Goal: Information Seeking & Learning: Find specific fact

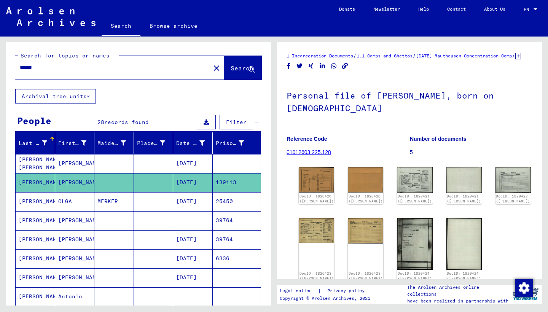
scroll to position [43, 0]
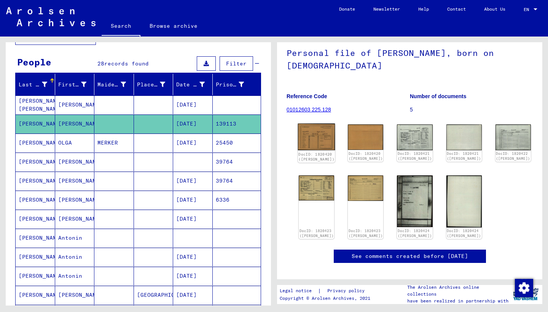
click at [308, 156] on link "DocID: 1820420 ([PERSON_NAME])" at bounding box center [317, 157] width 36 height 10
click at [225, 125] on mat-cell "139113" at bounding box center [237, 124] width 48 height 19
click at [312, 144] on img at bounding box center [316, 137] width 37 height 27
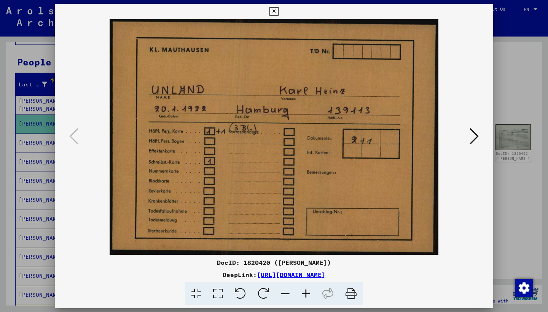
scroll to position [0, 0]
click at [475, 139] on icon at bounding box center [474, 136] width 9 height 18
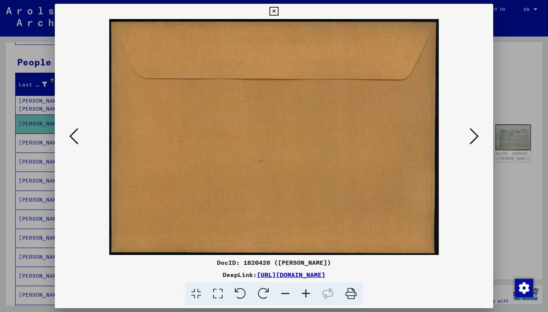
click at [475, 139] on icon at bounding box center [474, 136] width 9 height 18
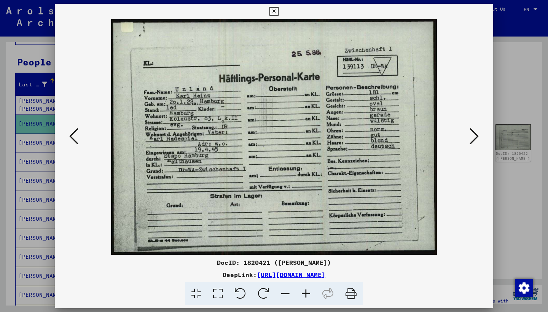
click at [478, 139] on icon at bounding box center [474, 136] width 9 height 18
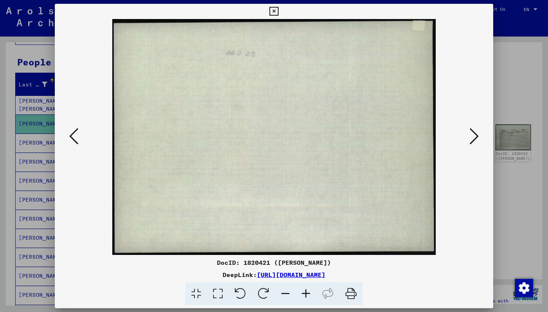
click at [478, 139] on icon at bounding box center [474, 136] width 9 height 18
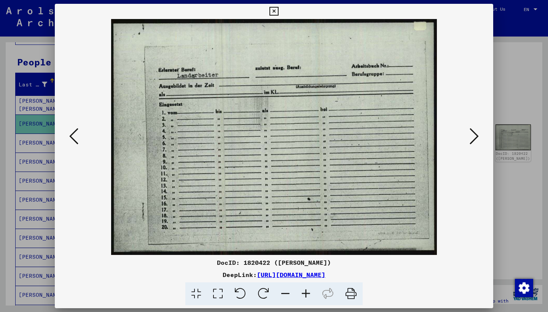
click at [476, 142] on icon at bounding box center [474, 136] width 9 height 18
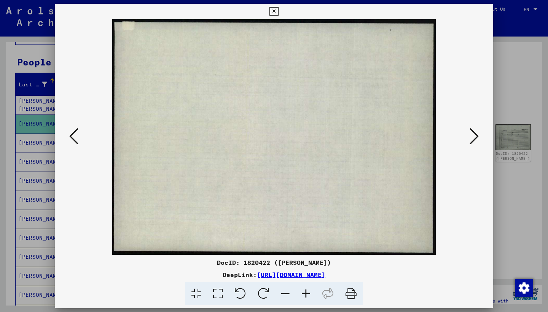
click at [476, 142] on icon at bounding box center [474, 136] width 9 height 18
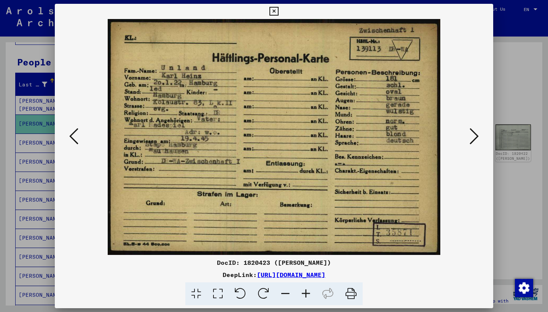
click at [476, 142] on icon at bounding box center [474, 136] width 9 height 18
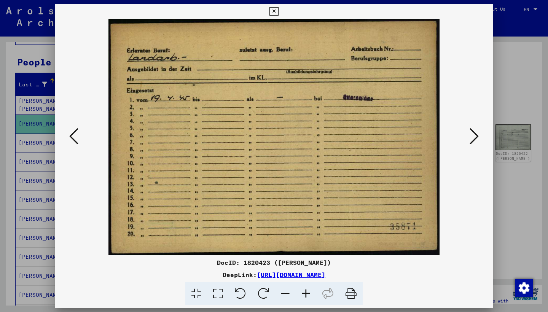
click at [476, 142] on icon at bounding box center [474, 136] width 9 height 18
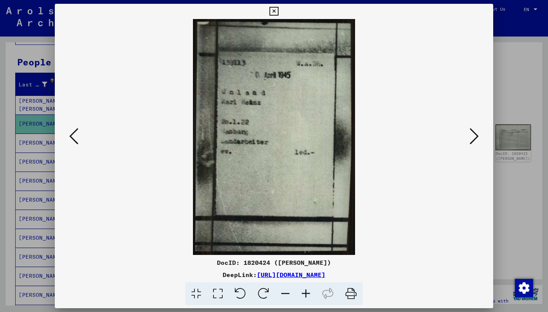
click at [476, 142] on icon at bounding box center [474, 136] width 9 height 18
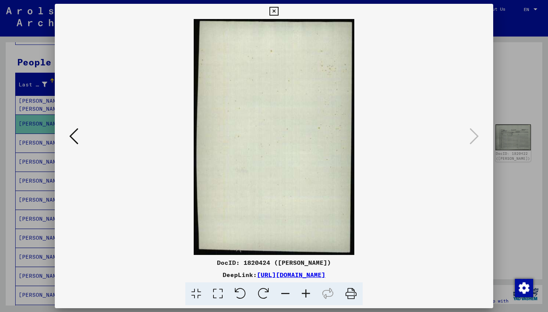
click at [278, 13] on icon at bounding box center [274, 11] width 9 height 9
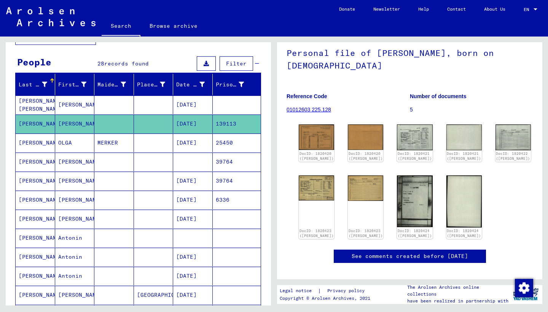
click at [198, 126] on mat-cell "[DATE]" at bounding box center [193, 124] width 40 height 19
click at [305, 146] on img at bounding box center [316, 137] width 37 height 27
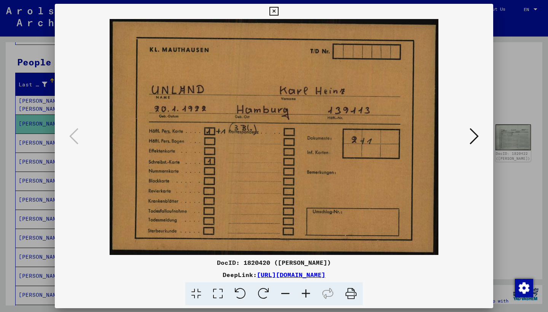
click at [300, 275] on link "[URL][DOMAIN_NAME]" at bounding box center [291, 275] width 69 height 8
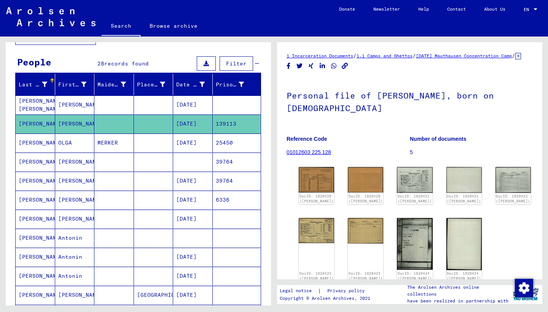
click at [75, 144] on mat-cell "OLGA" at bounding box center [75, 143] width 40 height 19
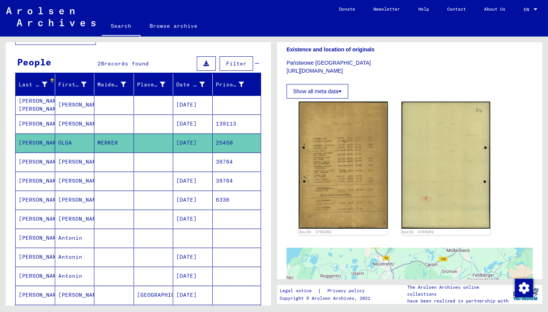
scroll to position [151, 0]
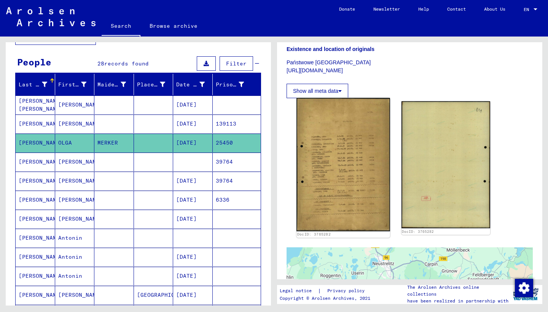
click at [340, 189] on img at bounding box center [343, 164] width 93 height 133
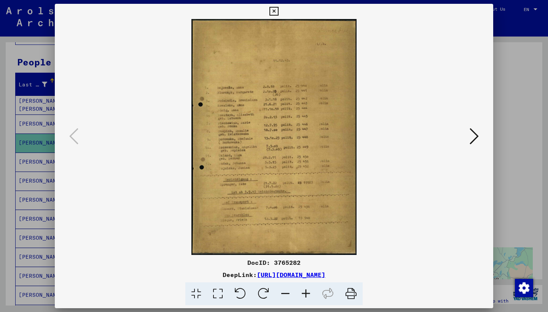
click at [472, 136] on icon at bounding box center [474, 136] width 9 height 18
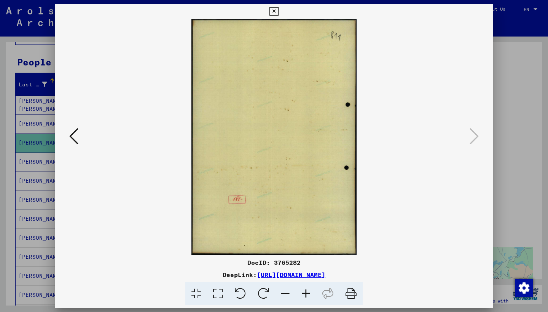
click at [278, 12] on icon at bounding box center [274, 11] width 9 height 9
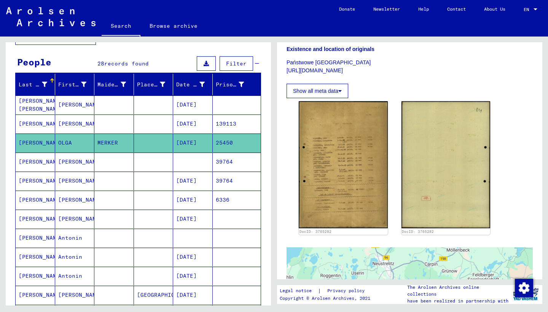
click at [68, 165] on mat-cell "[PERSON_NAME]" at bounding box center [75, 162] width 40 height 19
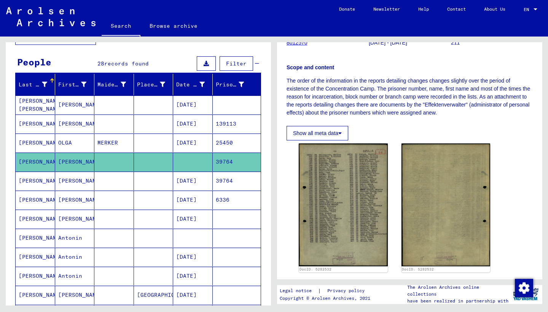
scroll to position [150, 0]
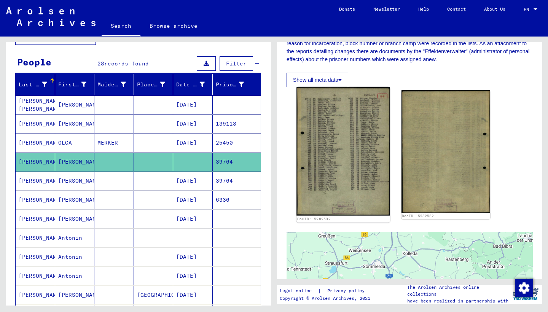
click at [334, 163] on img at bounding box center [343, 151] width 93 height 129
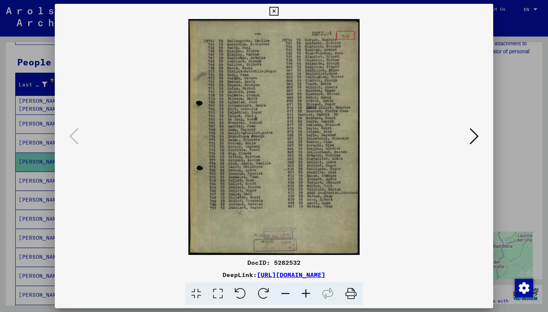
click at [278, 11] on icon at bounding box center [274, 11] width 9 height 9
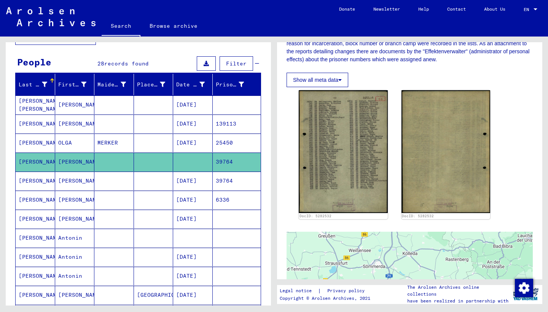
click at [112, 177] on mat-cell at bounding box center [114, 181] width 40 height 19
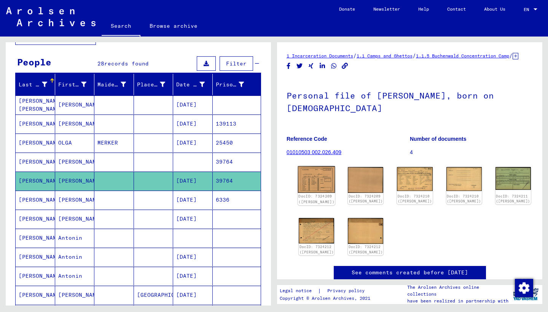
click at [308, 189] on img at bounding box center [316, 179] width 37 height 27
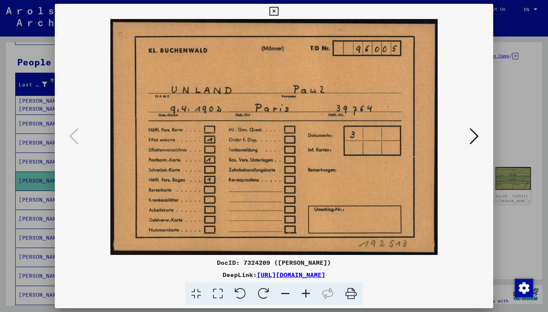
click at [477, 136] on icon at bounding box center [474, 136] width 9 height 18
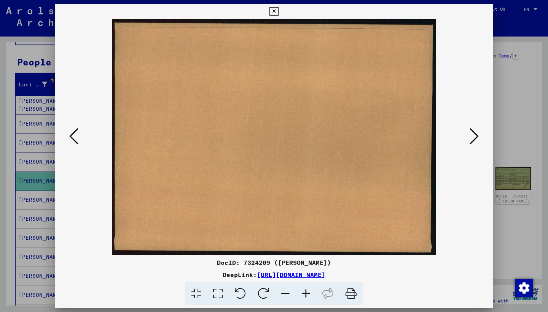
click at [472, 139] on icon at bounding box center [474, 136] width 9 height 18
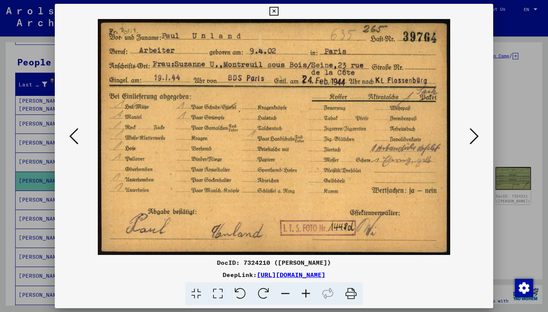
click at [472, 139] on icon at bounding box center [474, 136] width 9 height 18
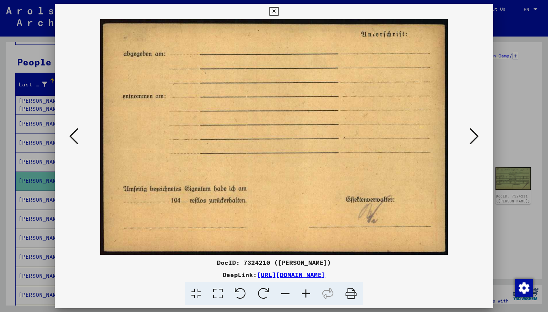
click at [472, 139] on icon at bounding box center [474, 136] width 9 height 18
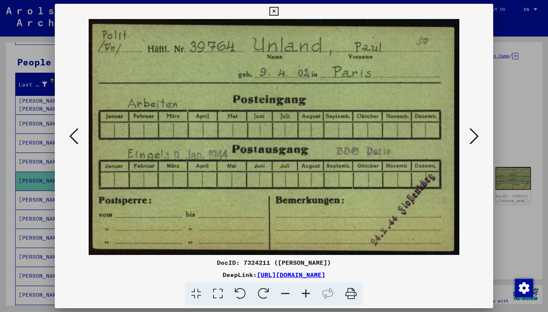
click at [472, 139] on icon at bounding box center [474, 136] width 9 height 18
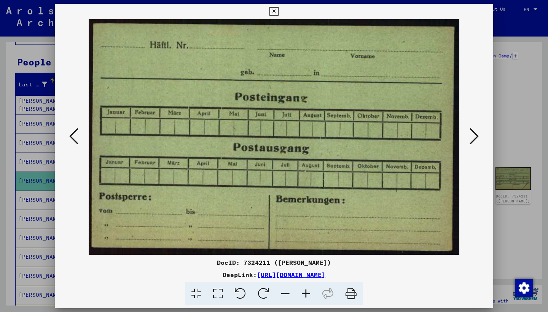
click at [472, 139] on icon at bounding box center [474, 136] width 9 height 18
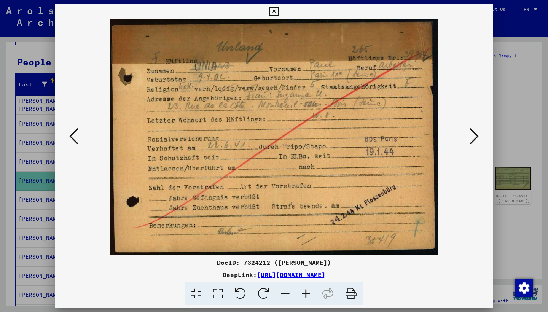
click at [475, 138] on icon at bounding box center [474, 136] width 9 height 18
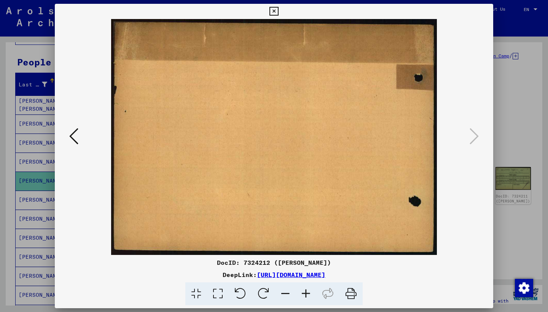
click at [278, 12] on icon at bounding box center [274, 11] width 9 height 9
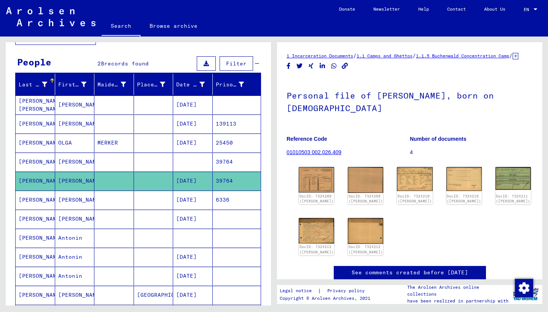
click at [123, 203] on mat-cell at bounding box center [114, 200] width 40 height 19
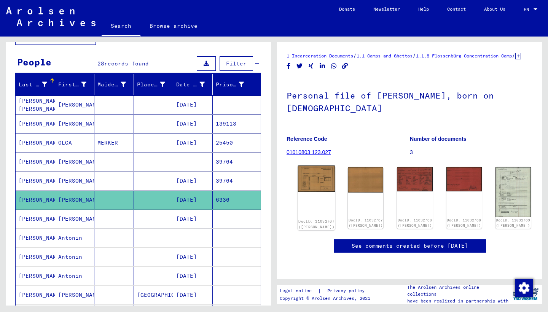
click at [314, 182] on img at bounding box center [316, 179] width 37 height 26
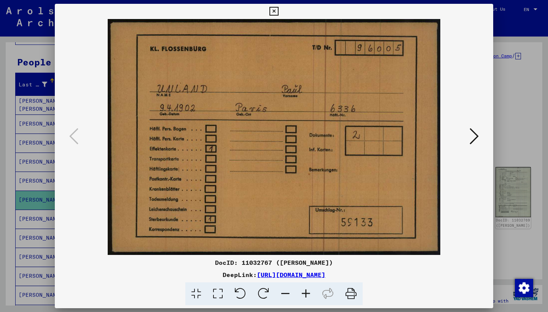
click at [476, 135] on icon at bounding box center [474, 136] width 9 height 18
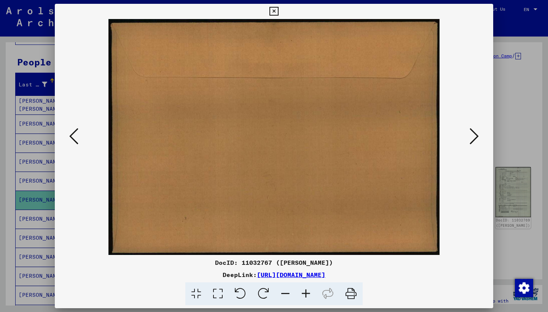
click at [476, 135] on icon at bounding box center [474, 136] width 9 height 18
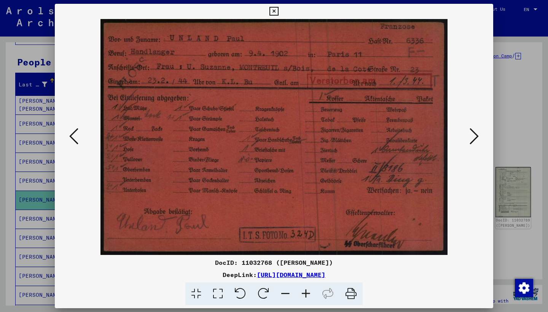
click at [476, 135] on icon at bounding box center [474, 136] width 9 height 18
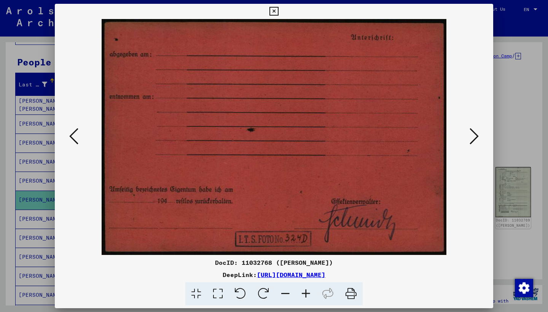
click at [476, 135] on icon at bounding box center [474, 136] width 9 height 18
